Goal: Task Accomplishment & Management: Manage account settings

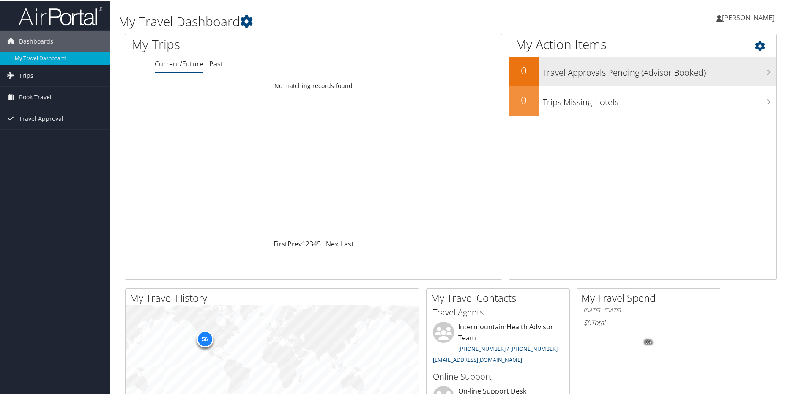
click at [766, 72] on h3 "Travel Approvals Pending (Advisor Booked)" at bounding box center [659, 70] width 233 height 16
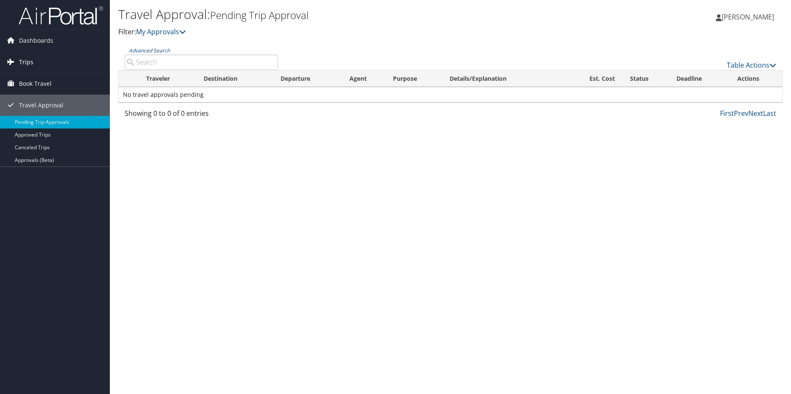
click at [29, 60] on span "Trips" at bounding box center [26, 62] width 14 height 21
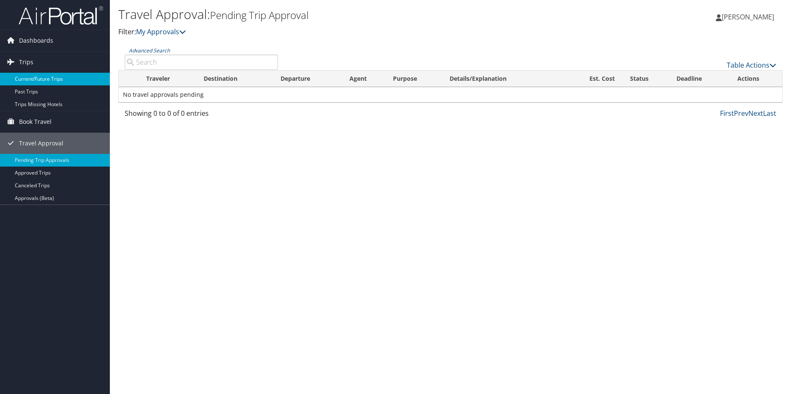
click at [38, 82] on link "Current/Future Trips" at bounding box center [55, 79] width 110 height 13
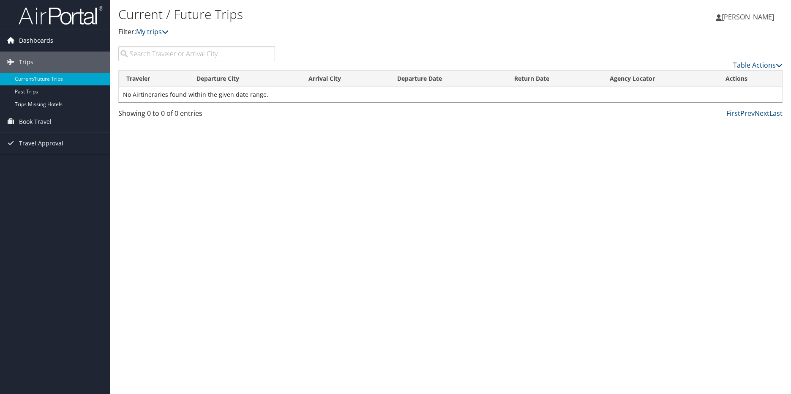
click at [32, 41] on span "Dashboards" at bounding box center [36, 40] width 34 height 21
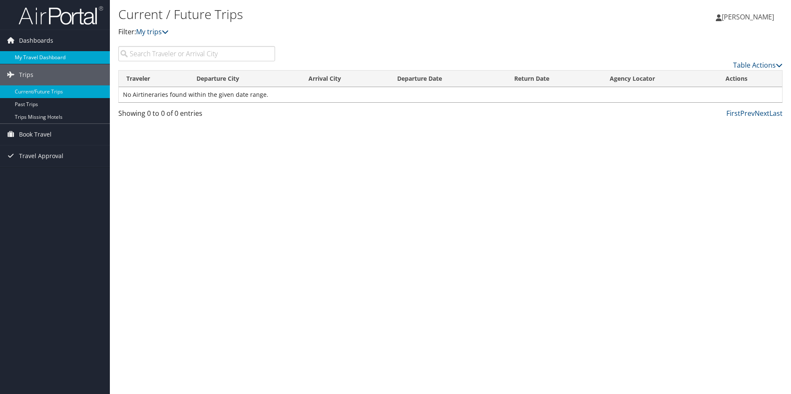
click at [34, 56] on link "My Travel Dashboard" at bounding box center [55, 57] width 110 height 13
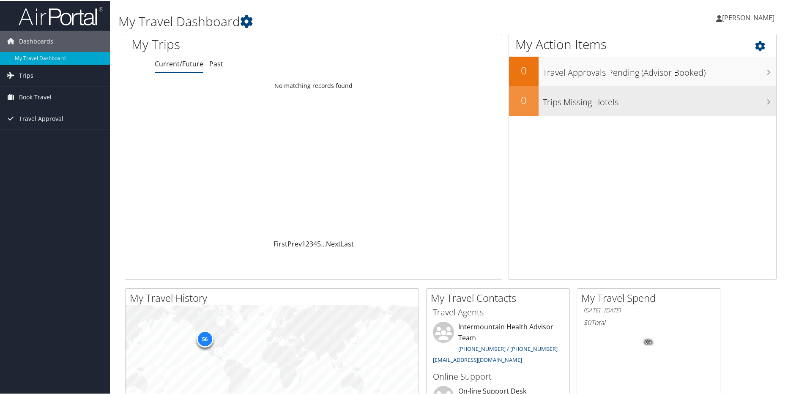
click at [762, 101] on h3 "Trips Missing Hotels" at bounding box center [659, 99] width 233 height 16
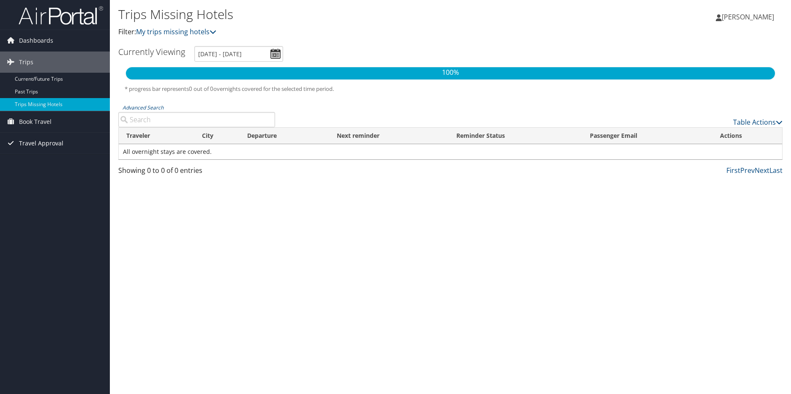
click at [39, 145] on span "Travel Approval" at bounding box center [41, 143] width 44 height 21
click at [44, 159] on link "Pending Trip Approvals" at bounding box center [55, 160] width 110 height 13
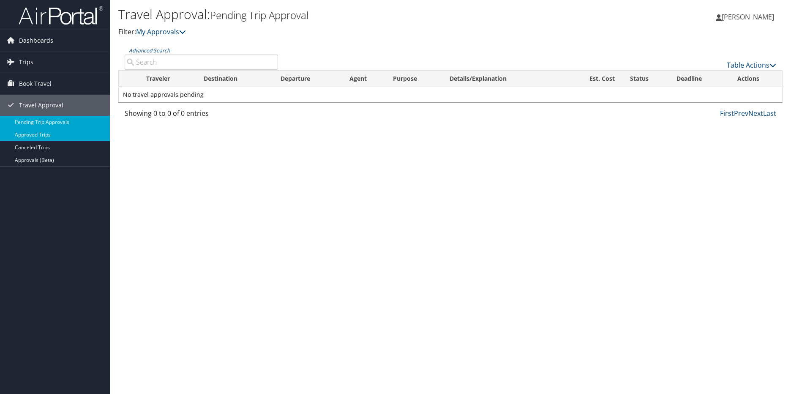
click at [44, 136] on link "Approved Trips" at bounding box center [55, 134] width 110 height 13
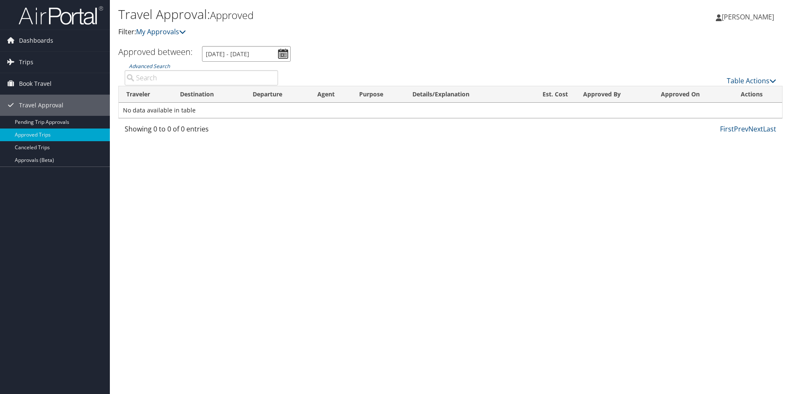
click at [284, 52] on input "[DATE] - [DATE]" at bounding box center [246, 54] width 89 height 16
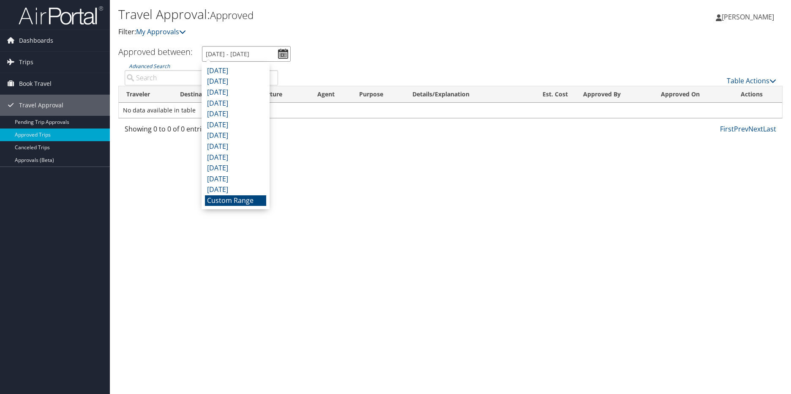
click at [283, 52] on input "[DATE] - [DATE]" at bounding box center [246, 54] width 89 height 16
click at [249, 202] on li "Custom Range" at bounding box center [235, 200] width 61 height 11
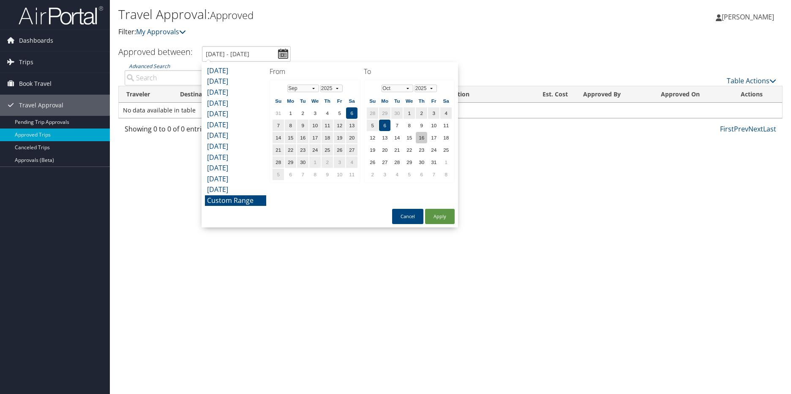
click at [423, 138] on td "16" at bounding box center [421, 137] width 11 height 11
click at [442, 215] on button "Apply" at bounding box center [440, 216] width 30 height 15
type input "9/6/2025 - 10/16/2025"
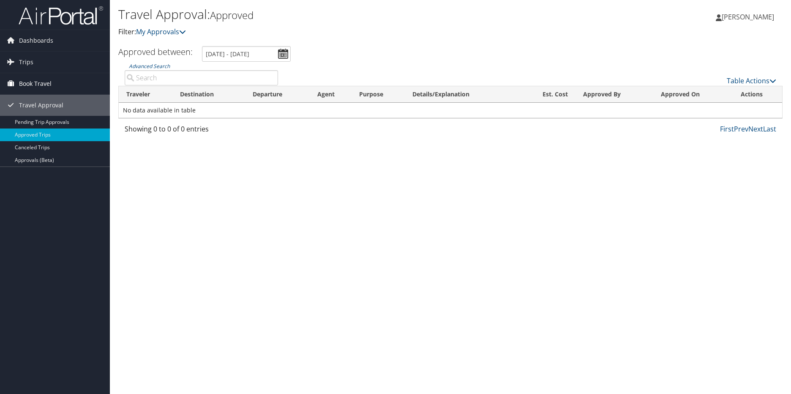
click at [33, 85] on span "Book Travel" at bounding box center [35, 83] width 33 height 21
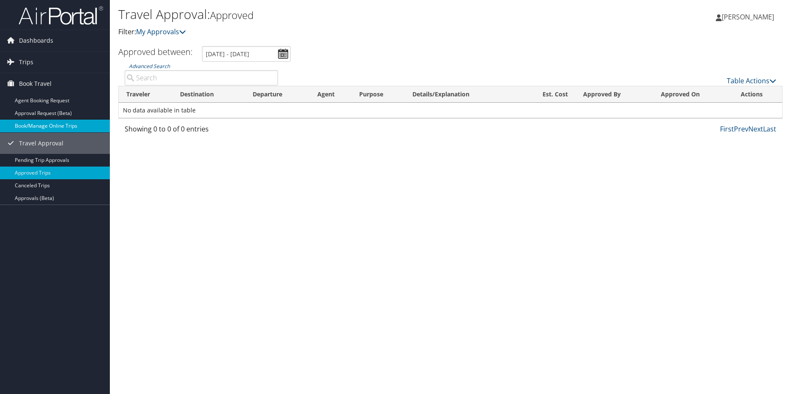
click at [60, 123] on link "Book/Manage Online Trips" at bounding box center [55, 126] width 110 height 13
